Goal: Transaction & Acquisition: Purchase product/service

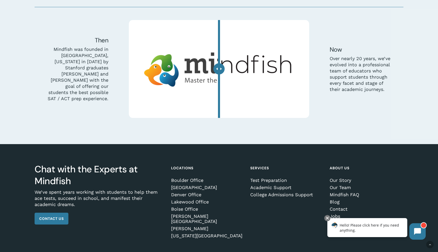
scroll to position [1573, 0]
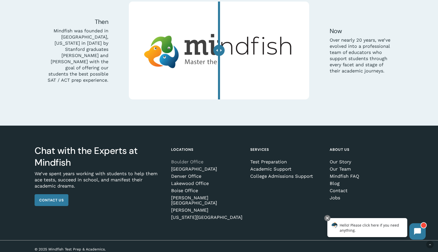
click at [183, 162] on link "Boulder Office" at bounding box center [207, 161] width 72 height 5
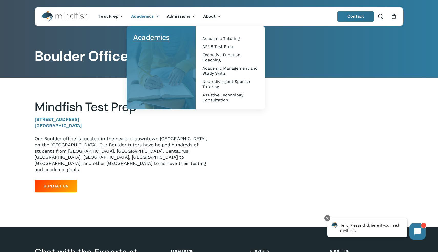
click at [178, 31] on div "Main Menu" at bounding box center [161, 37] width 59 height 12
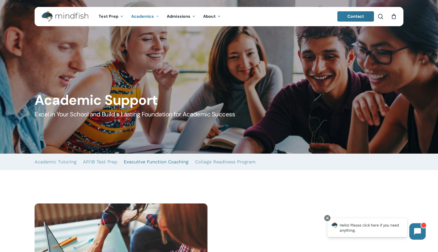
click at [154, 160] on link "Executive Function Coaching" at bounding box center [156, 161] width 65 height 16
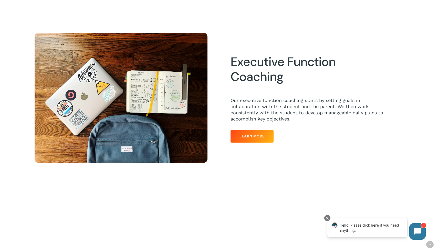
scroll to position [463, 0]
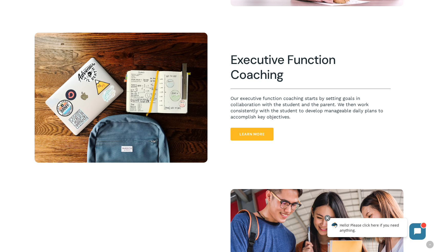
click at [252, 135] on span "Learn More" at bounding box center [252, 133] width 25 height 5
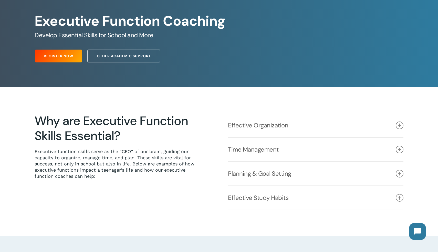
scroll to position [51, 0]
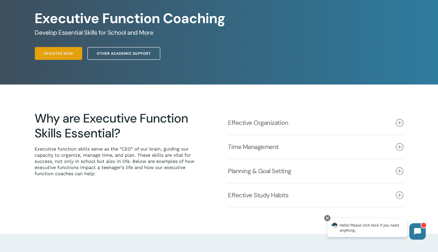
click at [62, 54] on span "Register Now" at bounding box center [58, 53] width 29 height 5
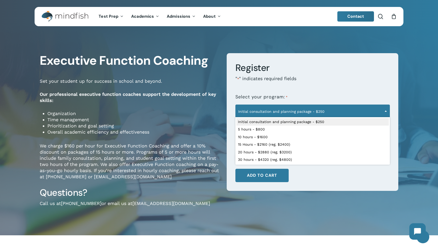
click at [350, 112] on span "Initial consultation and planning package - $250" at bounding box center [313, 111] width 154 height 11
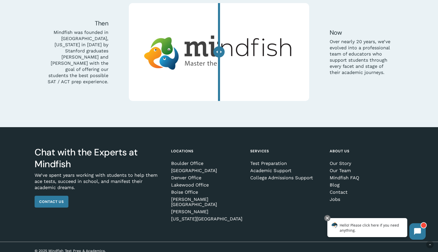
scroll to position [1573, 0]
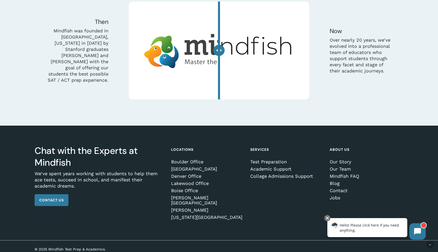
click at [164, 208] on div "Chat with the Experts at Mindfish We’ve spent years working with students to he…" at bounding box center [219, 182] width 369 height 114
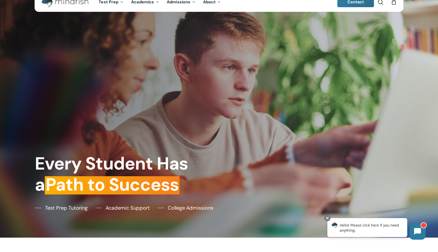
scroll to position [0, 0]
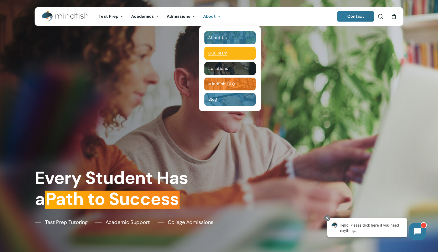
click at [213, 53] on span "Our Team" at bounding box center [217, 53] width 19 height 5
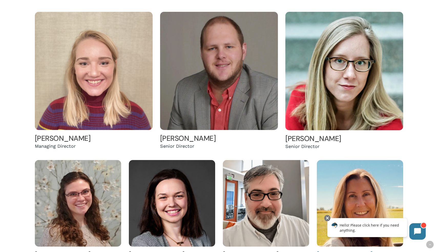
scroll to position [140, 0]
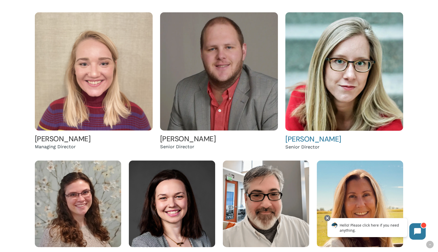
click at [305, 138] on link "[PERSON_NAME]" at bounding box center [314, 138] width 56 height 9
click at [324, 95] on img at bounding box center [345, 71] width 118 height 118
